Goal: Information Seeking & Learning: Learn about a topic

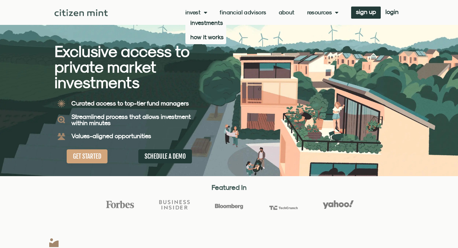
click at [201, 14] on span "Menu" at bounding box center [204, 13] width 7 height 12
click at [201, 16] on span "Menu" at bounding box center [204, 13] width 7 height 12
click at [201, 25] on link "investments" at bounding box center [205, 23] width 41 height 14
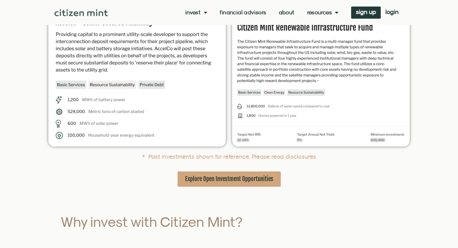
scroll to position [67, 0]
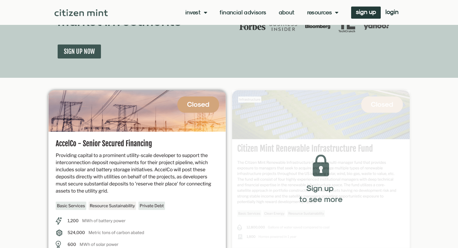
click at [299, 90] on img at bounding box center [320, 178] width 177 height 177
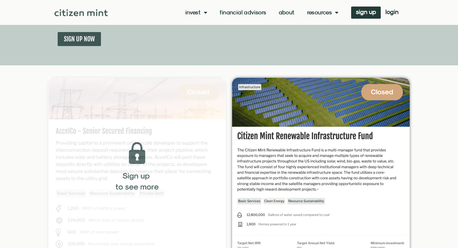
scroll to position [95, 0]
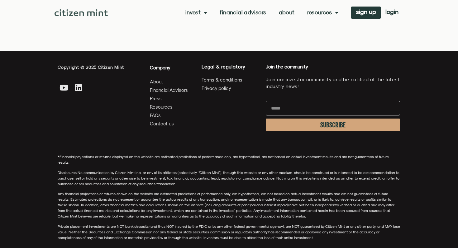
scroll to position [1761, 0]
